Goal: Task Accomplishment & Management: Use online tool/utility

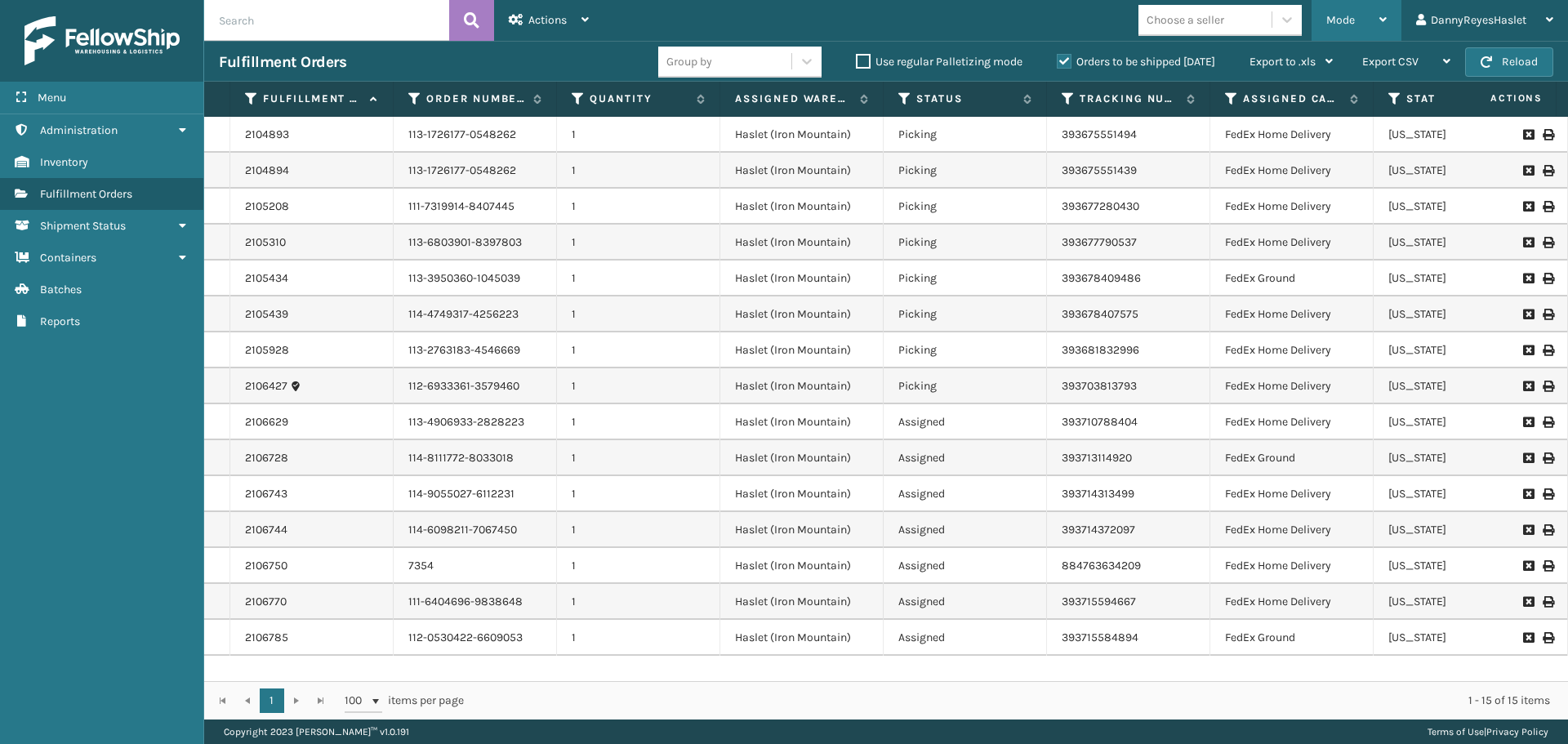
click at [1359, 25] on div "Mode" at bounding box center [1356, 20] width 60 height 41
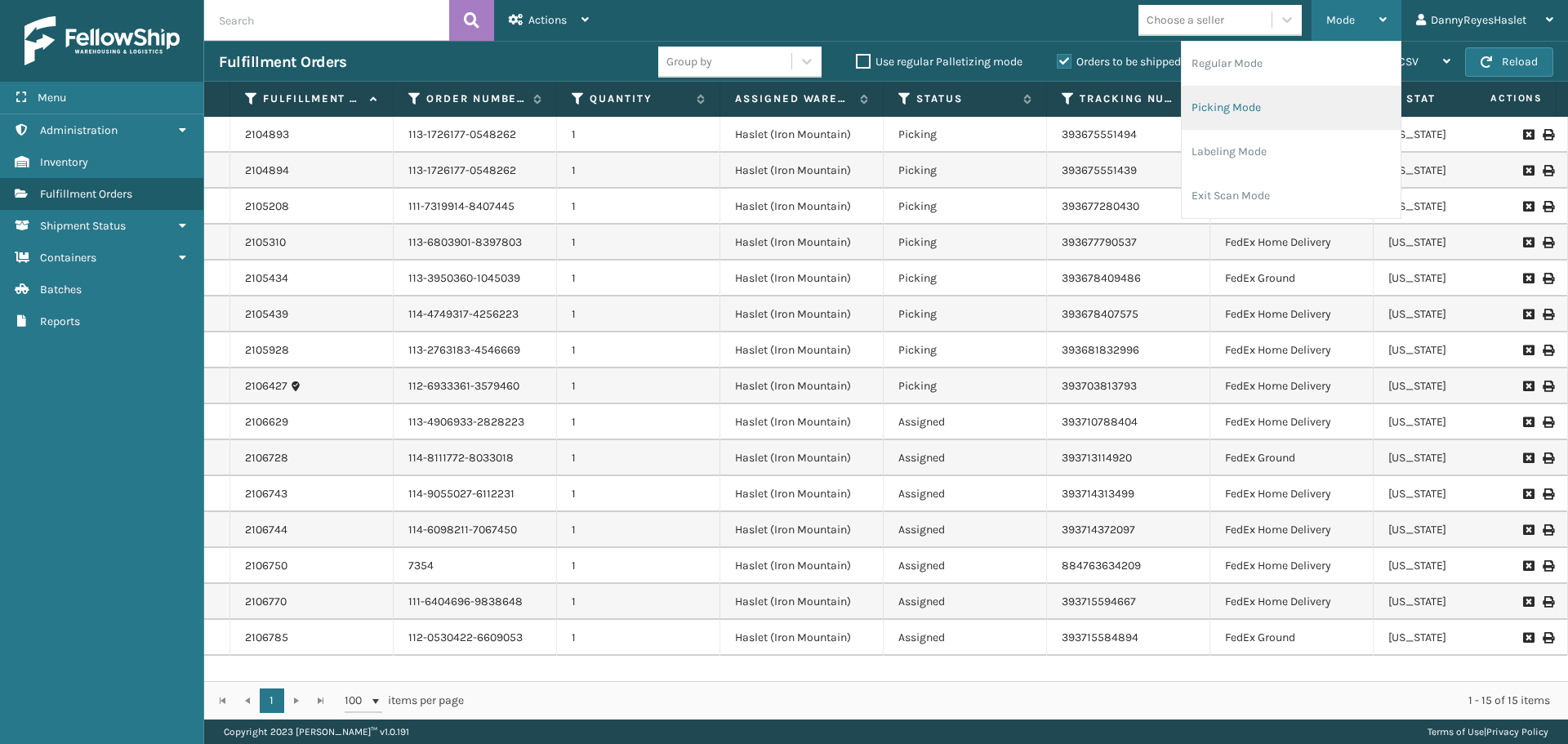
click at [1270, 108] on li "Picking Mode" at bounding box center [1291, 108] width 219 height 44
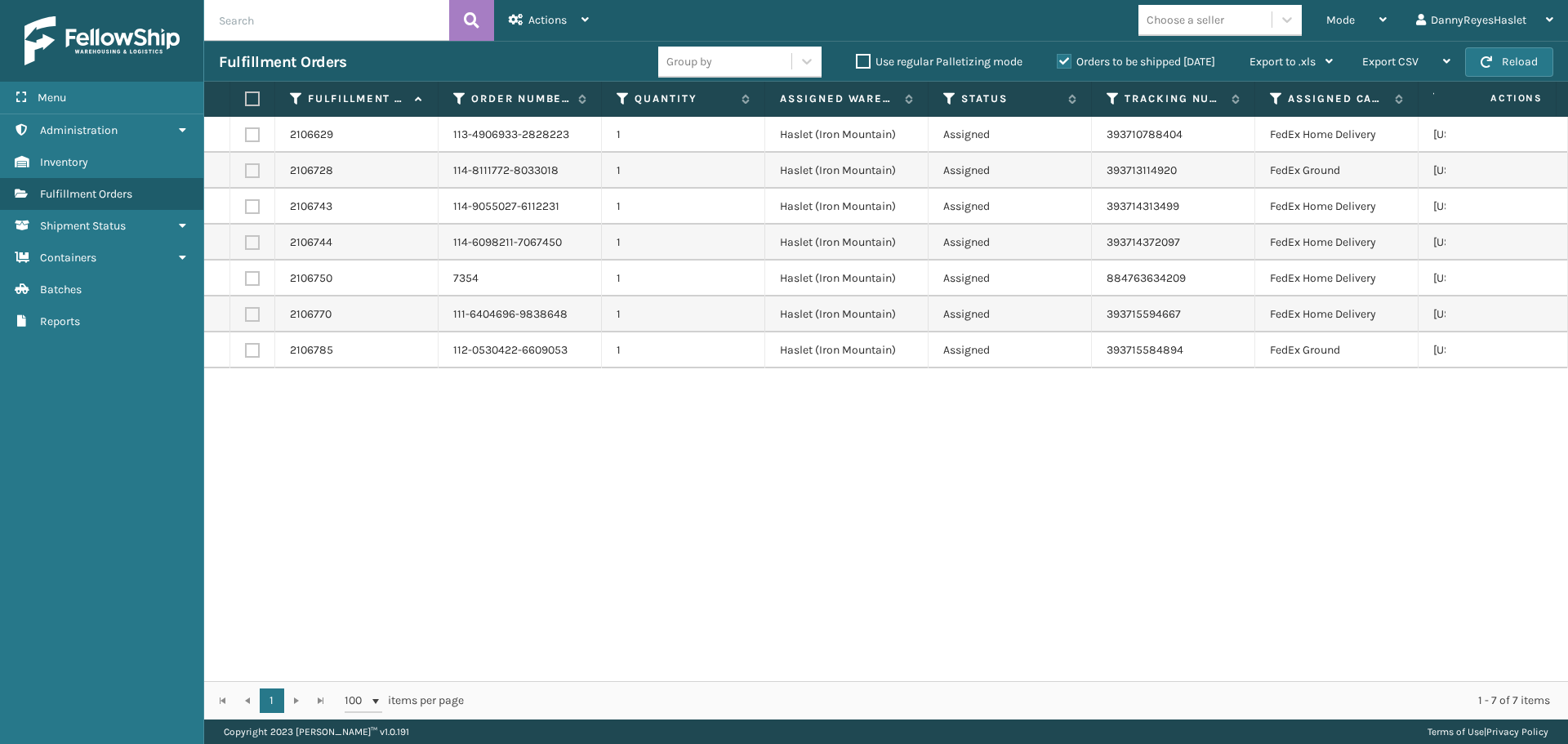
click at [253, 100] on label at bounding box center [250, 99] width 10 height 15
click at [246, 100] on input "checkbox" at bounding box center [245, 99] width 1 height 11
checkbox input "true"
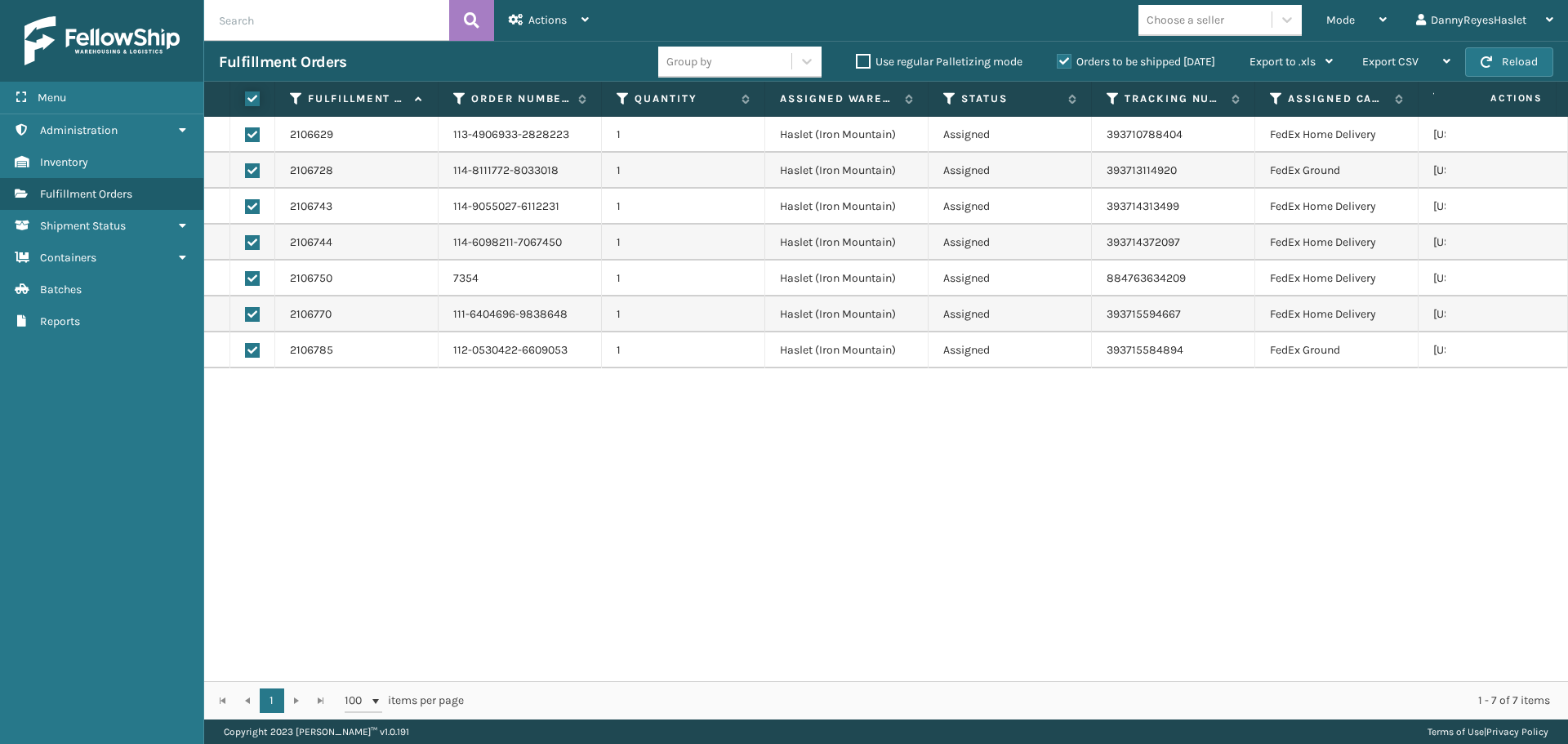
checkbox input "true"
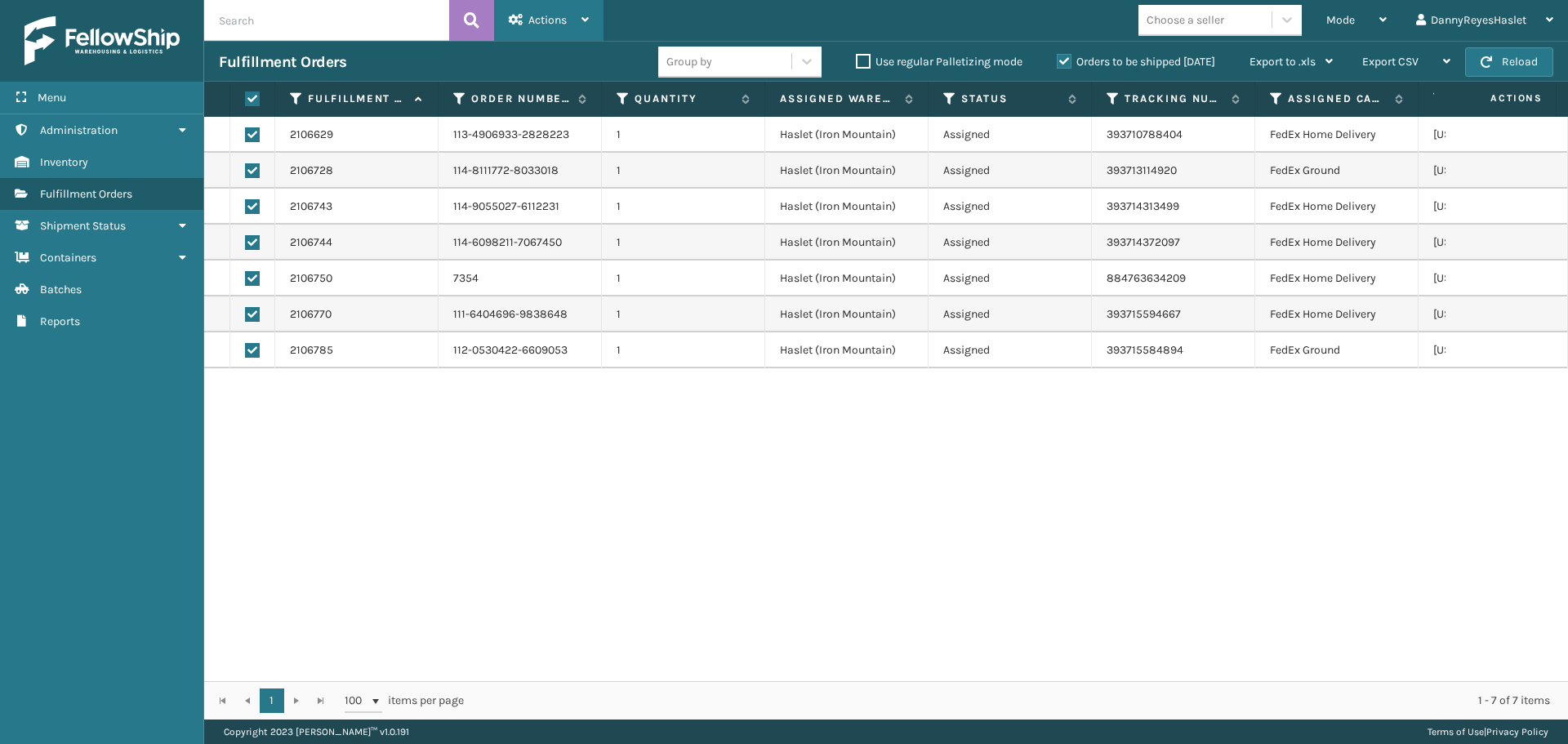
click at [583, 17] on icon at bounding box center [585, 20] width 7 height 11
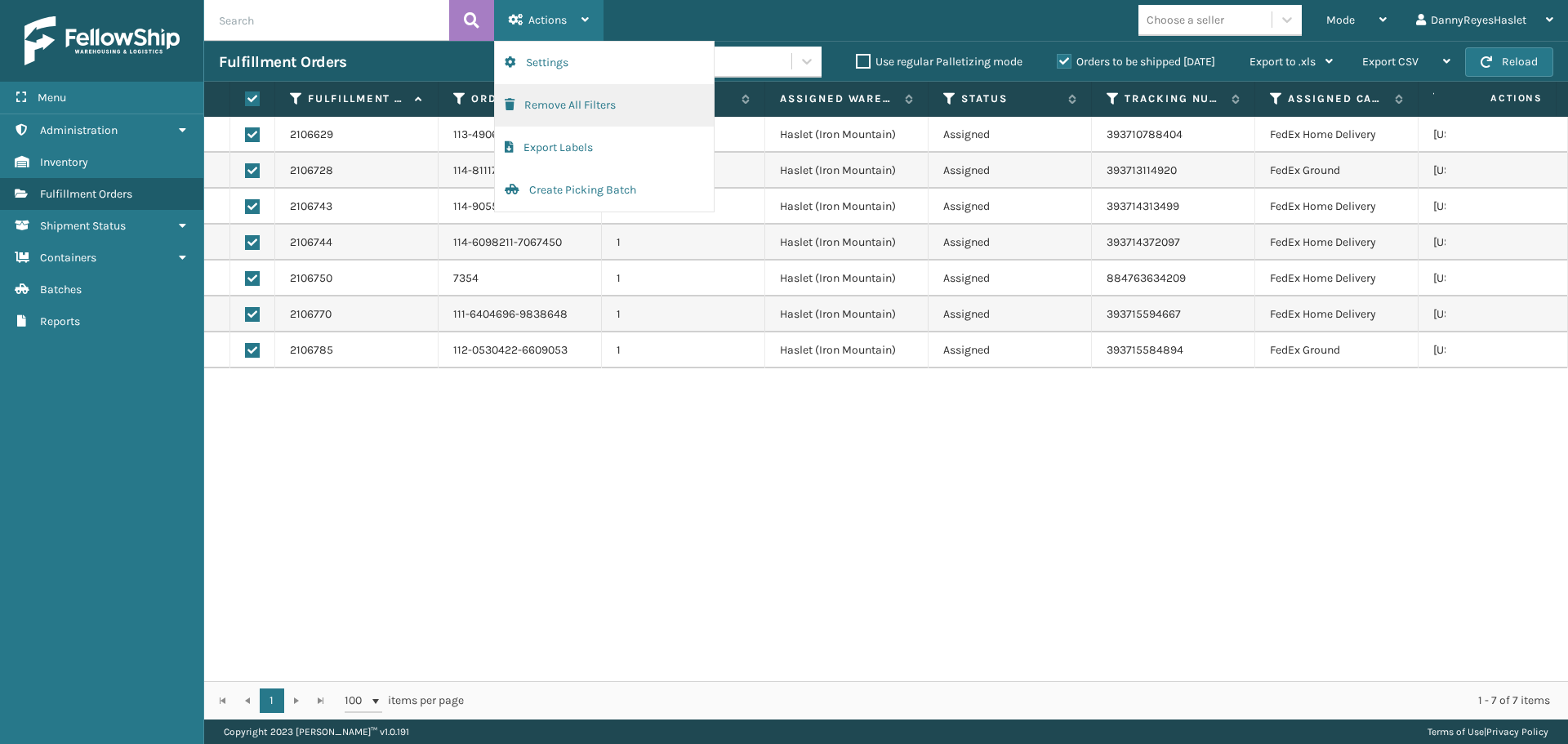
click at [586, 100] on button "Remove All Filters" at bounding box center [604, 105] width 219 height 42
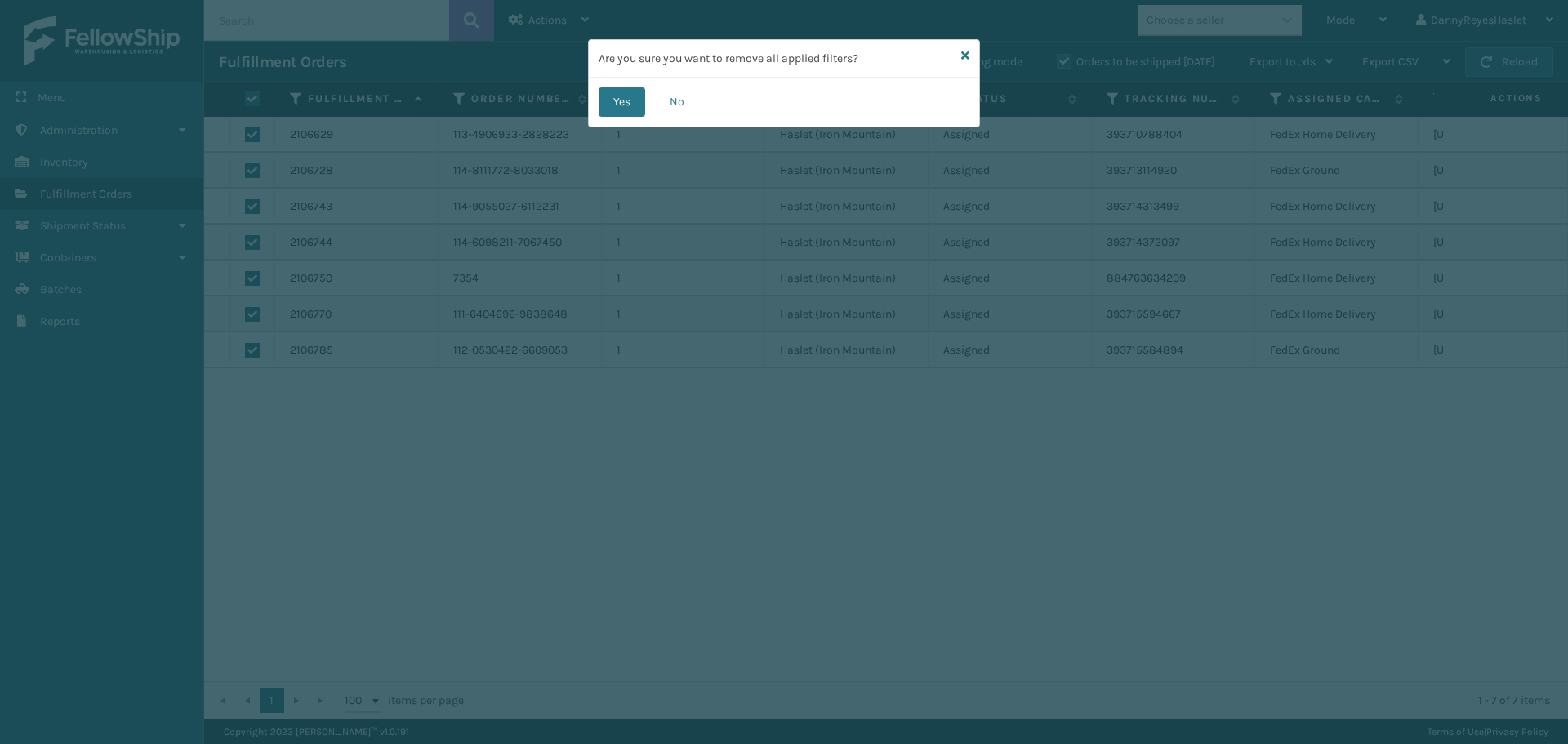
drag, startPoint x: 626, startPoint y: 78, endPoint x: 630, endPoint y: 119, distance: 41.2
click at [630, 116] on div "Yes No" at bounding box center [784, 102] width 390 height 49
click at [628, 97] on button "Yes" at bounding box center [621, 102] width 47 height 29
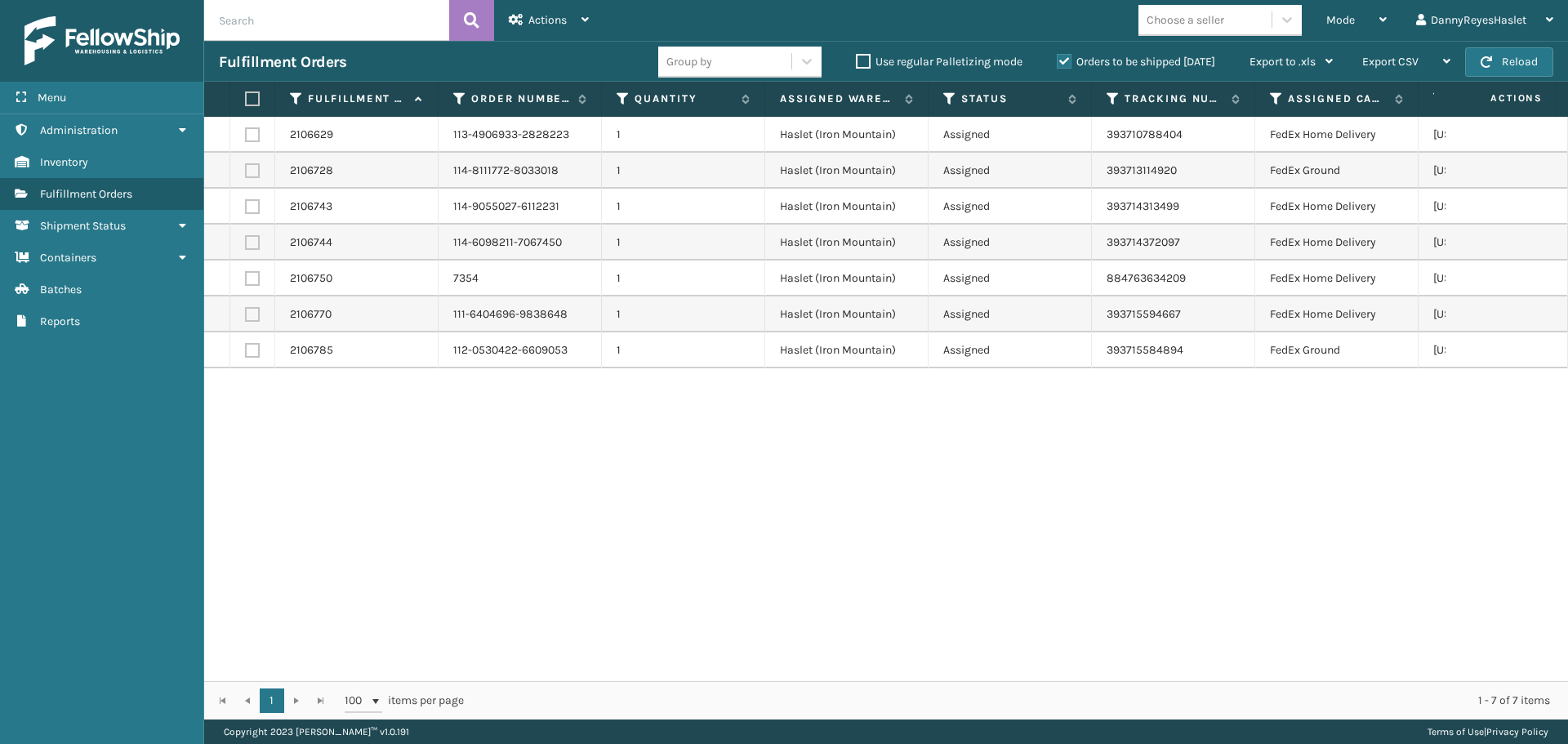
click at [244, 100] on th at bounding box center [252, 99] width 45 height 35
click at [251, 98] on label at bounding box center [250, 99] width 10 height 15
click at [246, 98] on input "checkbox" at bounding box center [245, 99] width 1 height 11
checkbox input "true"
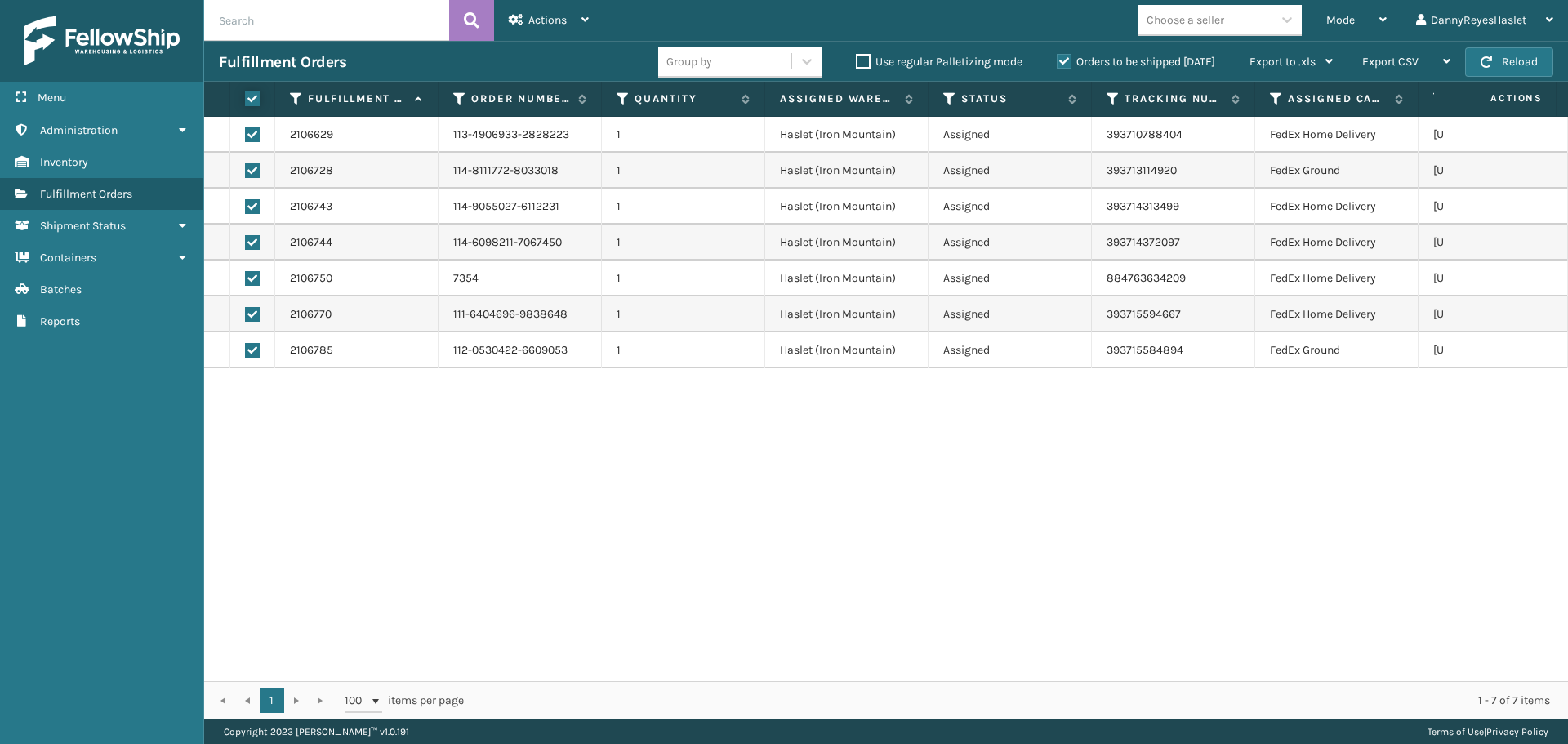
checkbox input "true"
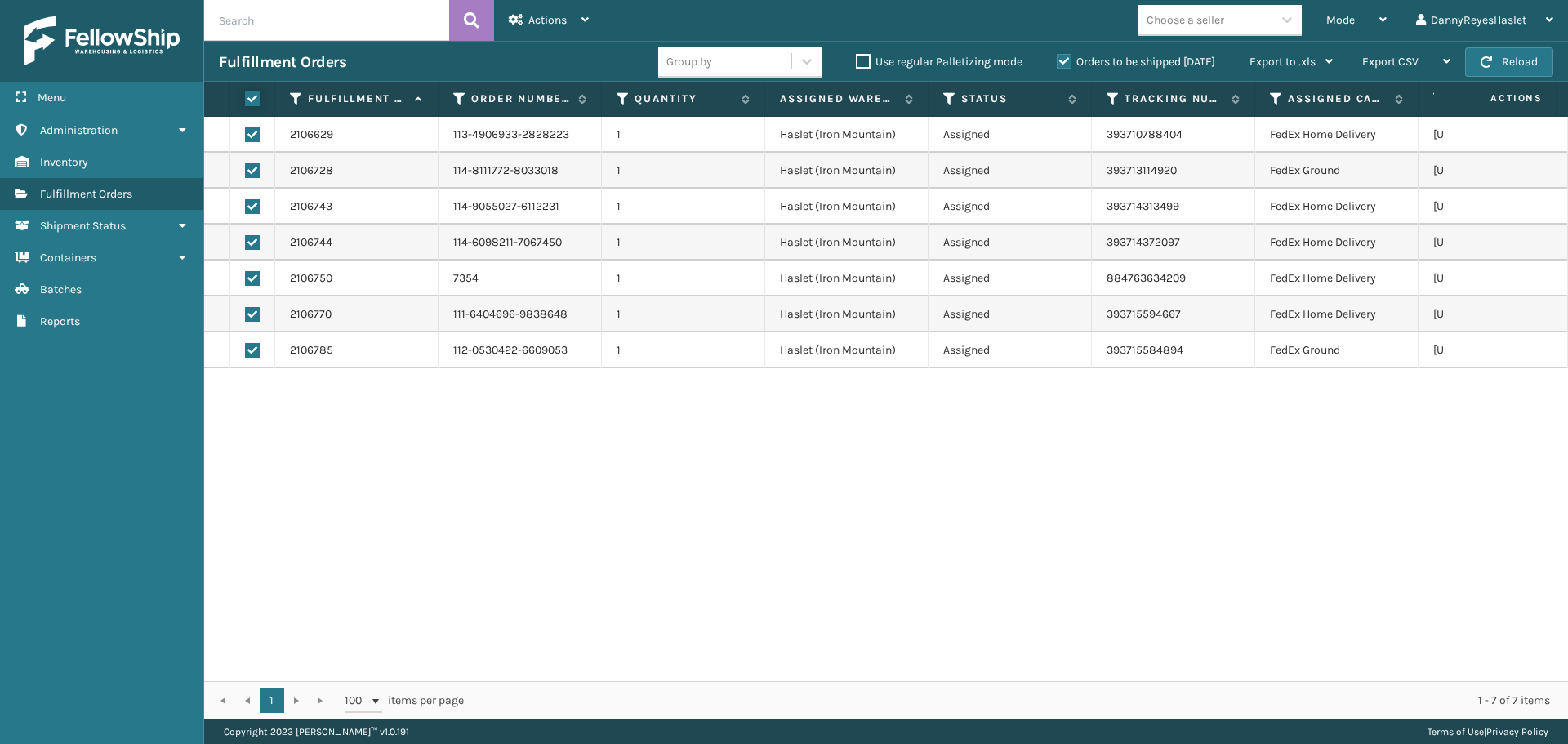
checkbox input "true"
click at [570, 25] on div "Actions" at bounding box center [549, 20] width 80 height 41
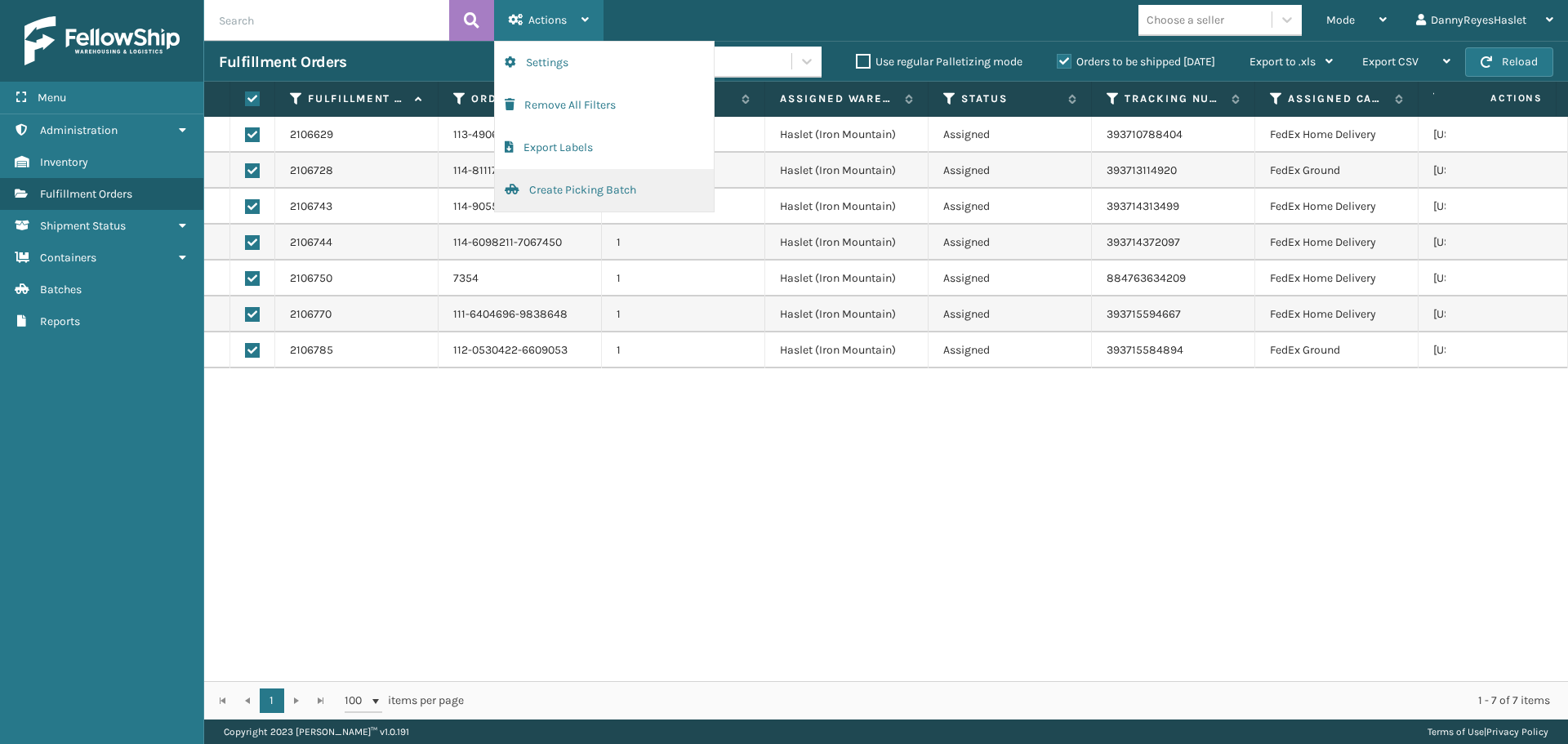
click at [562, 200] on button "Create Picking Batch" at bounding box center [604, 190] width 219 height 42
